Goal: Information Seeking & Learning: Learn about a topic

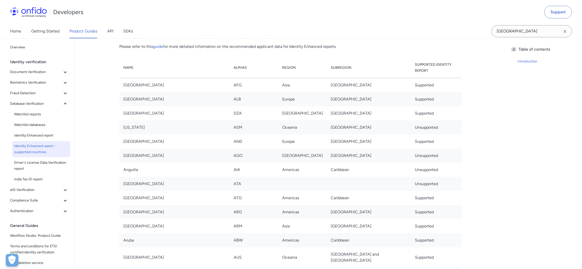
scroll to position [107, 0]
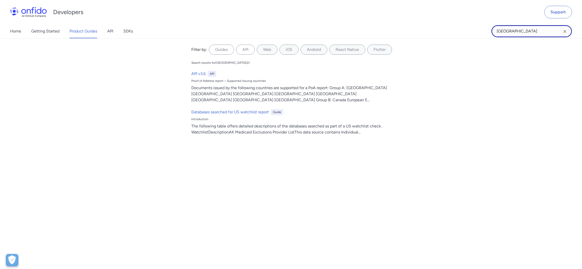
click at [517, 26] on input "austria" at bounding box center [531, 31] width 81 height 12
click at [565, 32] on icon "Clear search field button" at bounding box center [564, 31] width 3 height 3
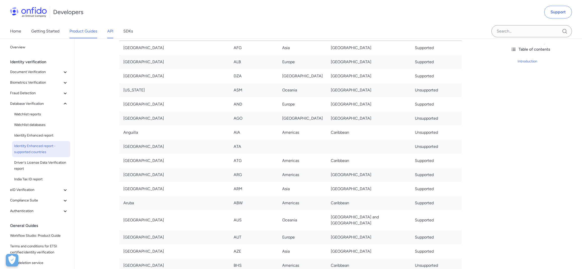
click at [113, 32] on link "API" at bounding box center [110, 31] width 6 height 14
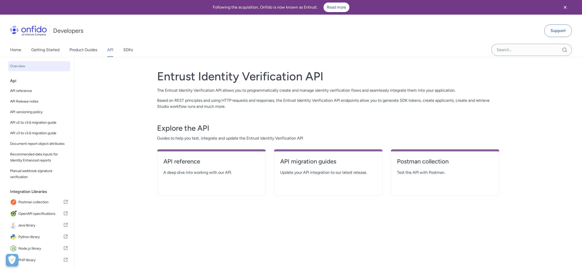
click at [220, 174] on span "A deep dive into working with our API." at bounding box center [211, 172] width 96 height 6
click at [189, 164] on h4 "API reference" at bounding box center [211, 161] width 96 height 8
select select "http"
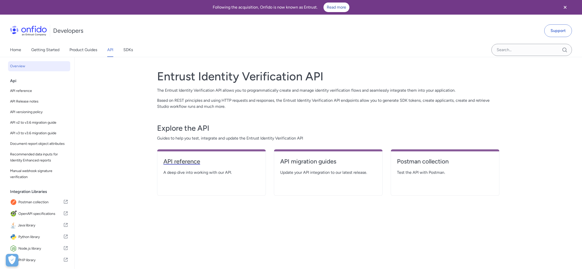
select select "http"
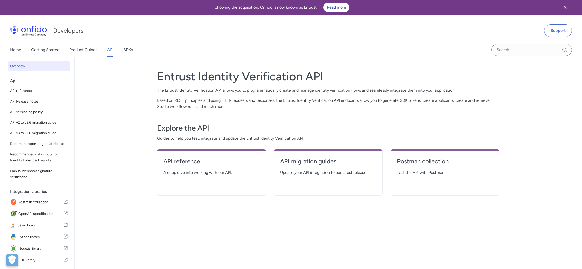
select select "http"
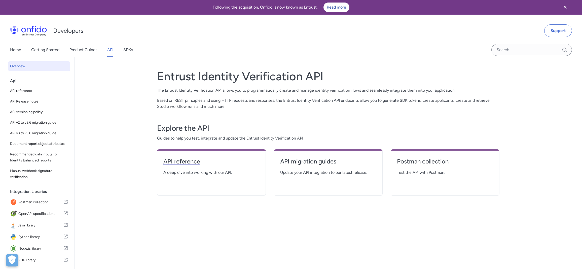
select select "http"
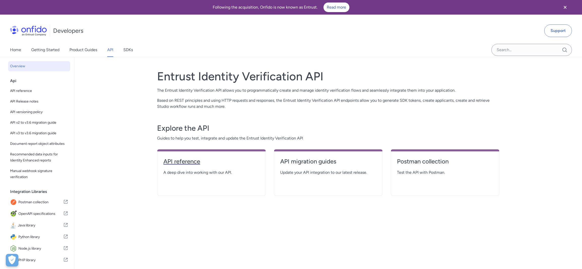
select select "http"
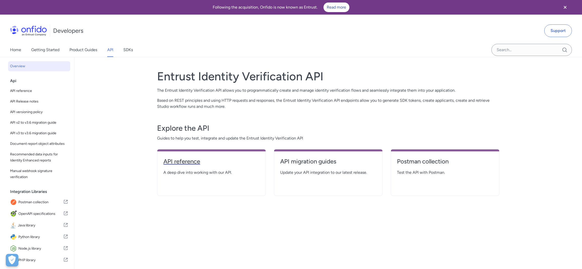
select select "http"
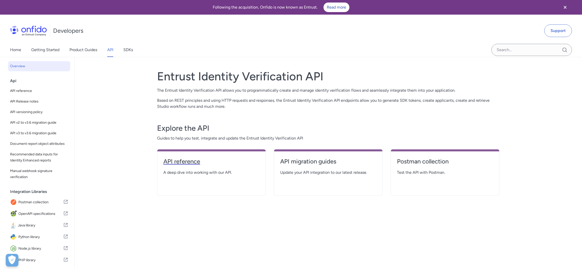
select select "http"
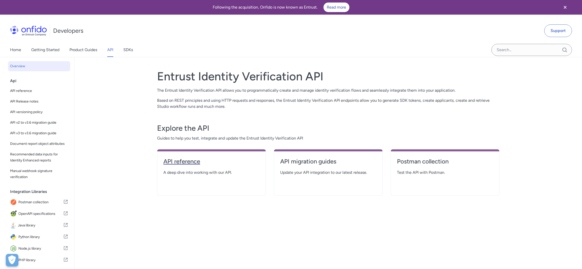
select select "http"
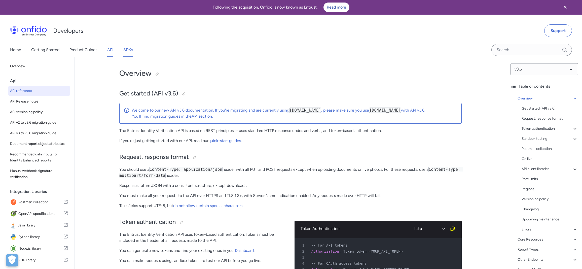
click at [133, 50] on link "SDKs" at bounding box center [128, 50] width 10 height 14
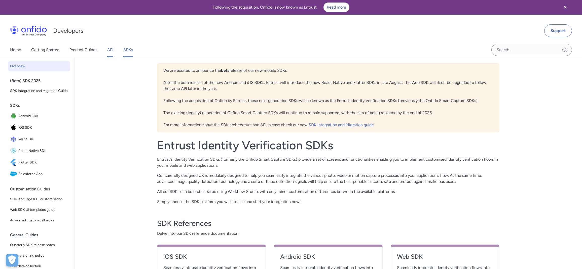
click at [110, 48] on link "API" at bounding box center [110, 50] width 6 height 14
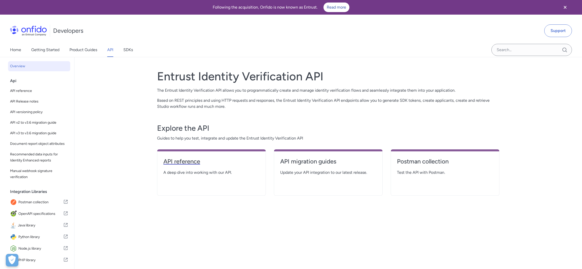
click at [191, 159] on h4 "API reference" at bounding box center [211, 161] width 96 height 8
select select "http"
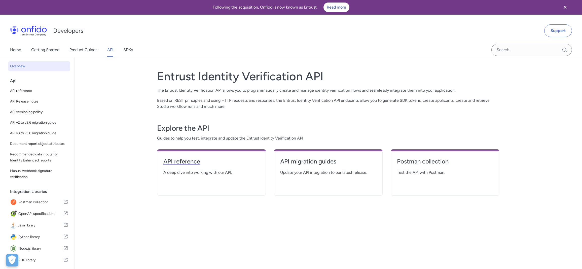
select select "http"
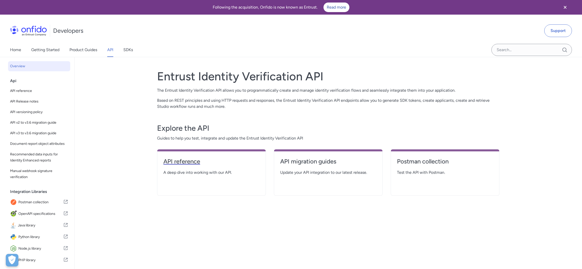
select select "http"
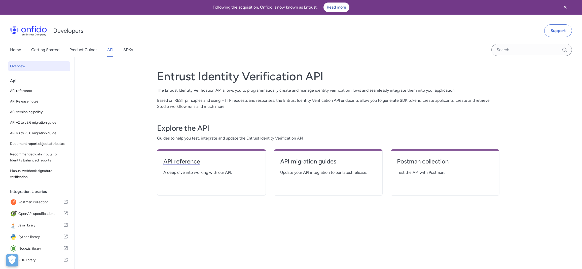
select select "http"
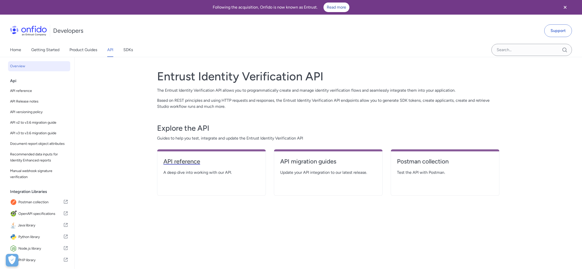
select select "http"
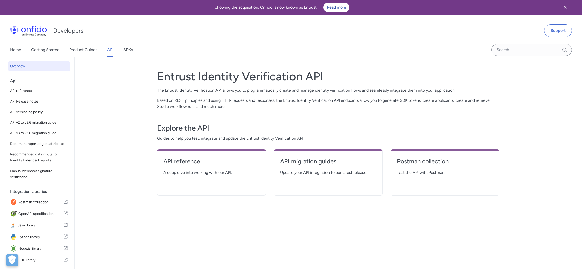
select select "http"
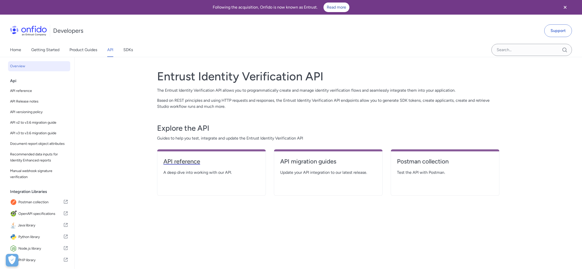
select select "http"
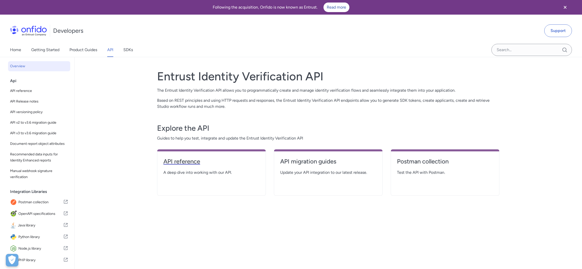
select select "http"
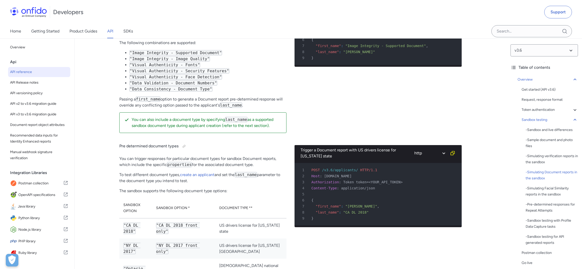
scroll to position [1340, 0]
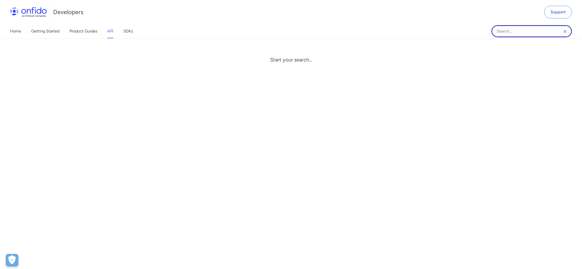
click at [535, 35] on input "Onfido search input field" at bounding box center [531, 31] width 81 height 12
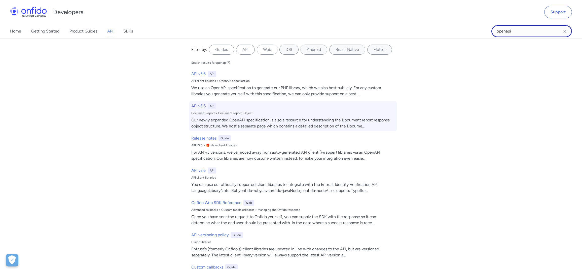
type input "openapi"
click at [214, 109] on div "API v3.6 API Document report > Document report: Object Our newly expanded OpenA…" at bounding box center [292, 116] width 207 height 30
click at [202, 108] on h6 "API v3.6" at bounding box center [198, 106] width 14 height 6
click at [203, 126] on div "Our newly expanded OpenAPI specification is also a resource for understanding t…" at bounding box center [292, 123] width 203 height 12
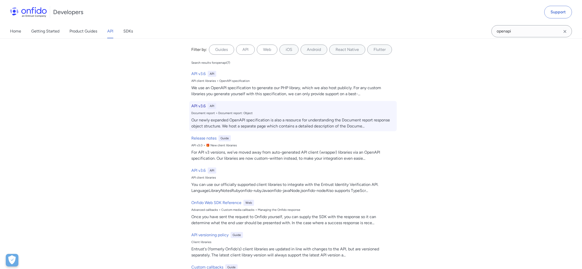
click at [265, 122] on div "Our newly expanded OpenAPI specification is also a resource for understanding t…" at bounding box center [292, 123] width 203 height 12
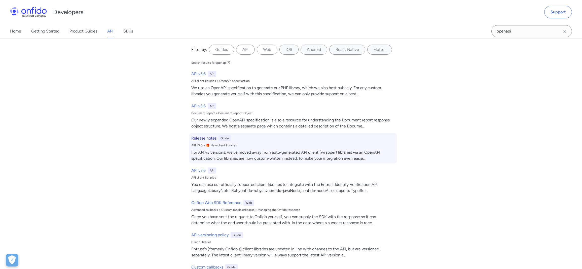
scroll to position [27, 0]
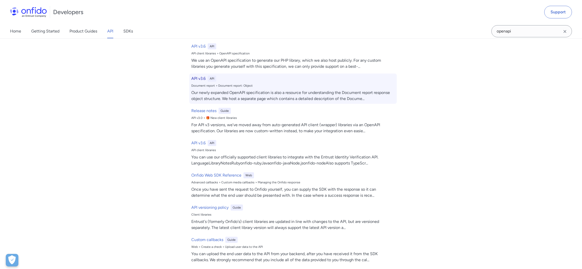
click at [196, 78] on h6 "API v3.6" at bounding box center [198, 78] width 14 height 6
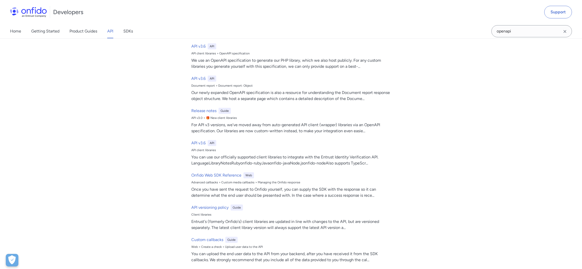
click at [112, 31] on link "API" at bounding box center [110, 31] width 6 height 14
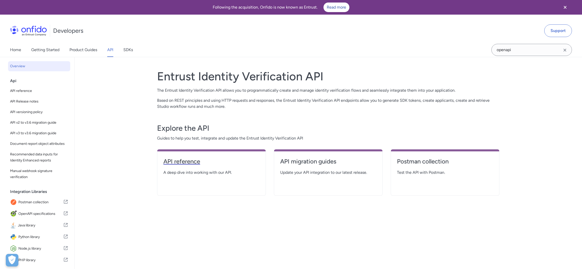
click at [187, 162] on h4 "API reference" at bounding box center [211, 161] width 96 height 8
select select "http"
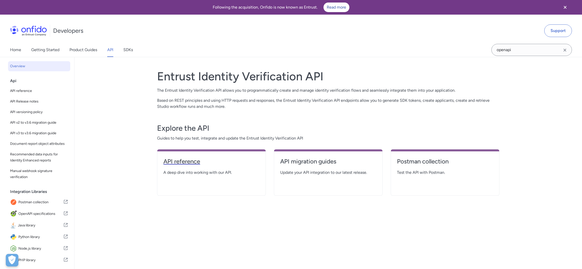
select select "http"
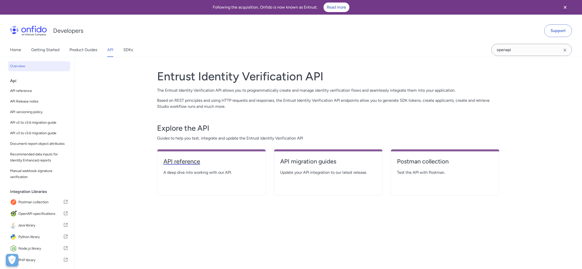
select select "http"
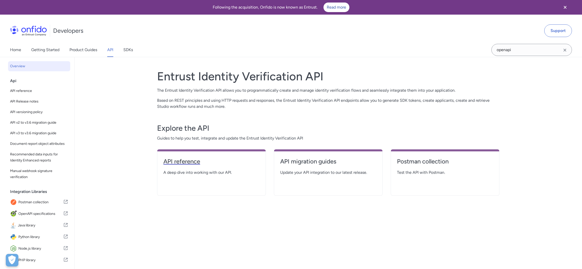
select select "http"
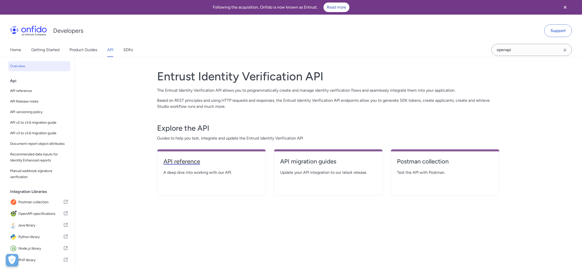
select select "http"
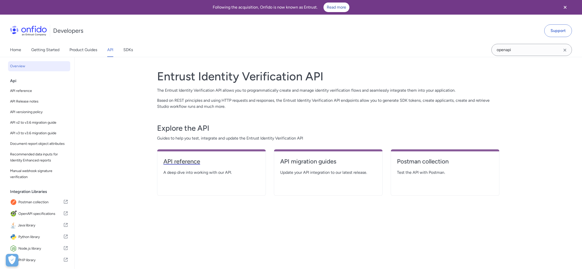
select select "http"
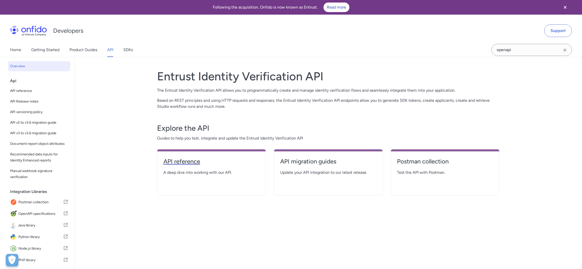
select select "http"
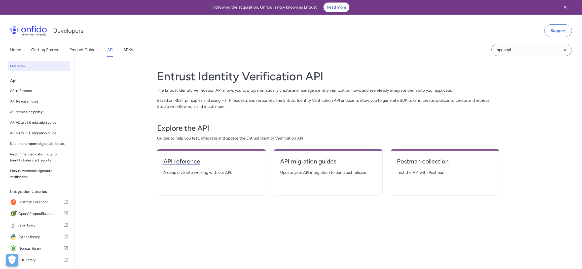
select select "http"
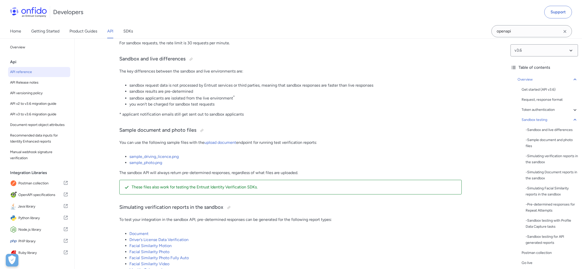
scroll to position [819, 0]
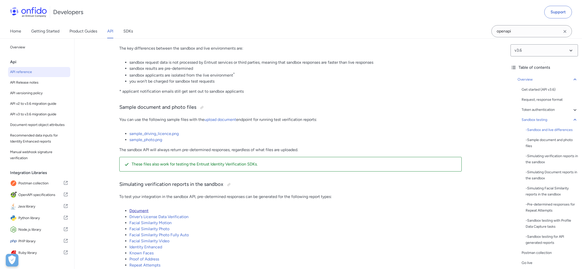
click at [138, 213] on link "Document" at bounding box center [138, 210] width 19 height 5
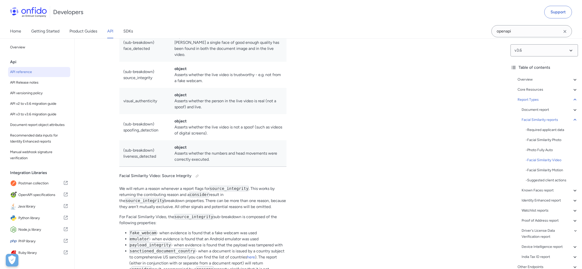
scroll to position [24934, 0]
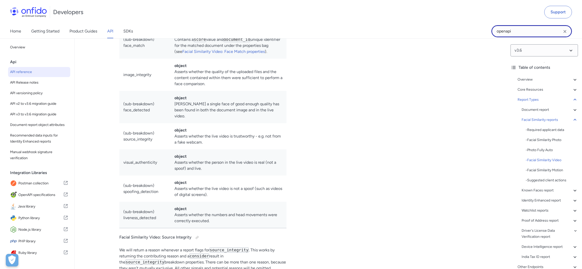
click at [524, 36] on input "openapi" at bounding box center [531, 31] width 81 height 12
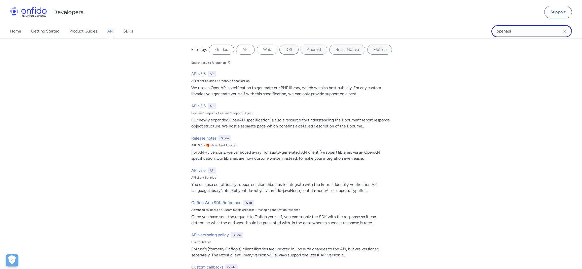
drag, startPoint x: 522, startPoint y: 33, endPoint x: 408, endPoint y: 14, distance: 115.6
click at [417, 15] on div "Developers Support Home Getting Started Product Guides API SDKs openapi openapi…" at bounding box center [291, 19] width 582 height 39
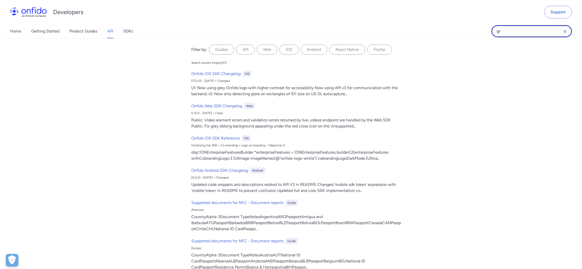
type input "g"
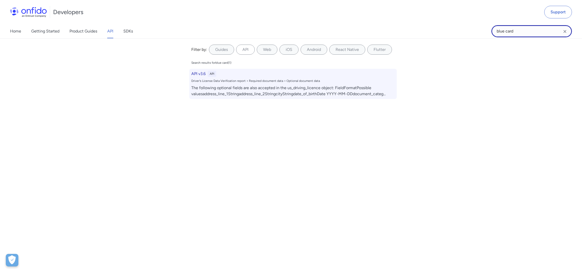
type input "blue card"
click at [304, 81] on div "Driver's License Data Verification report > Required document data > Optional d…" at bounding box center [292, 81] width 203 height 4
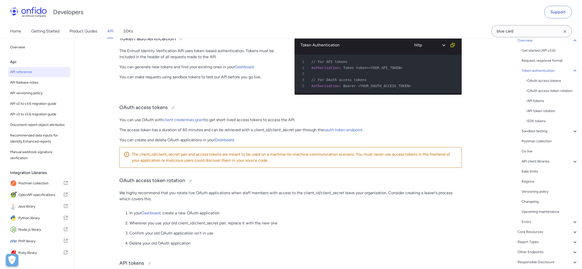
scroll to position [59, 0]
click at [536, 179] on div "Changelog" at bounding box center [549, 181] width 56 height 6
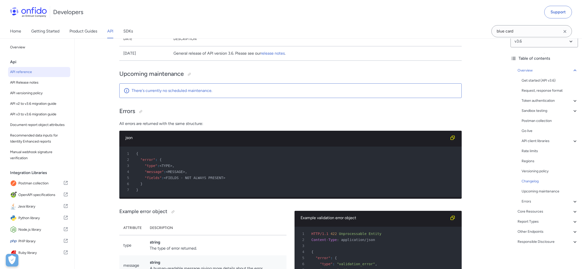
click at [292, 61] on td "General release of API version 3.6. Please see our release notes ." at bounding box center [315, 53] width 292 height 14
click at [285, 56] on link "release notes" at bounding box center [273, 53] width 24 height 5
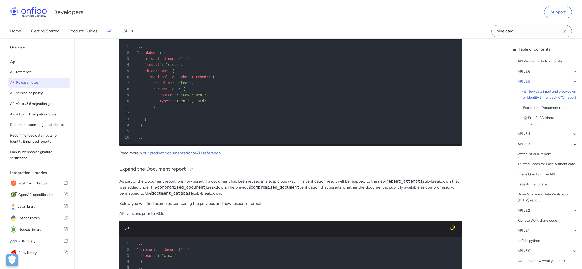
scroll to position [623, 0]
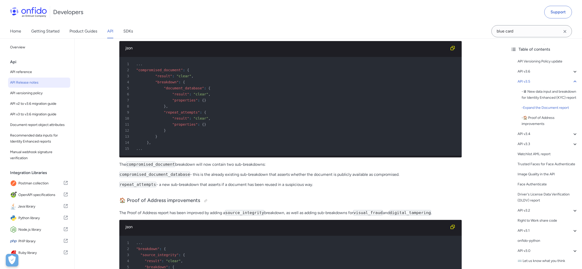
click at [565, 31] on icon "Clear search field button" at bounding box center [565, 31] width 6 height 6
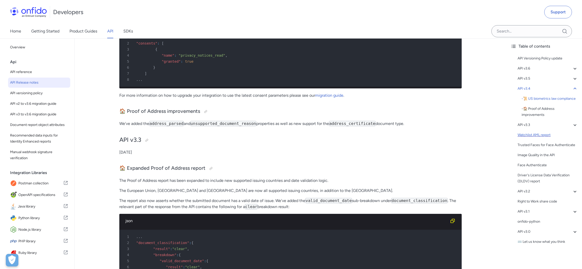
scroll to position [15, 0]
click at [572, 191] on icon at bounding box center [575, 191] width 6 height 6
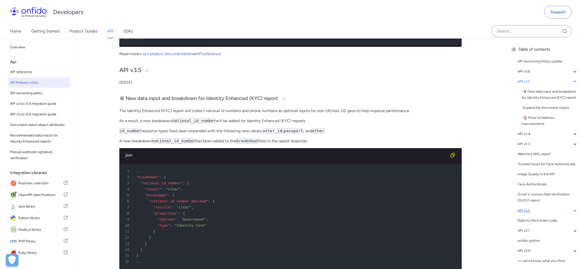
scroll to position [415, 0]
